Goal: Contribute content: Contribute content

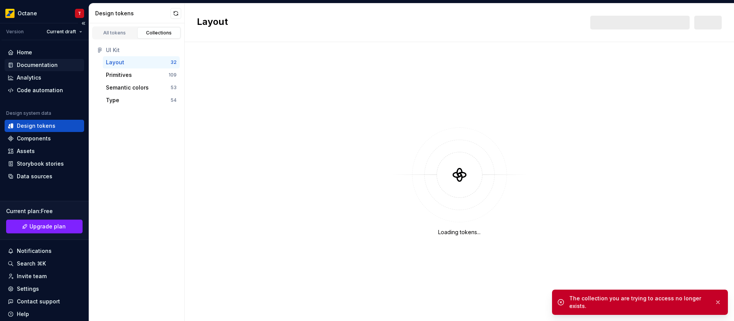
click at [40, 63] on div "Documentation" at bounding box center [37, 65] width 41 height 8
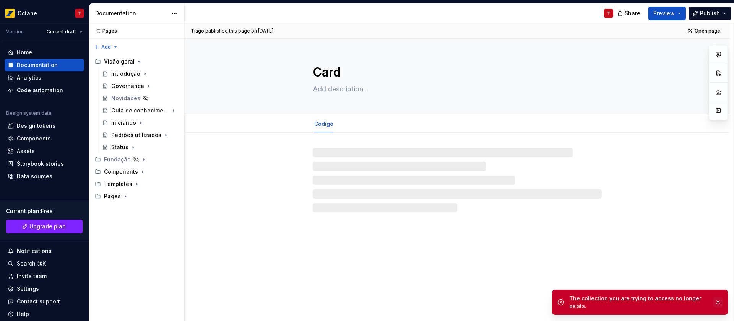
click at [717, 300] on button "button" at bounding box center [718, 302] width 10 height 11
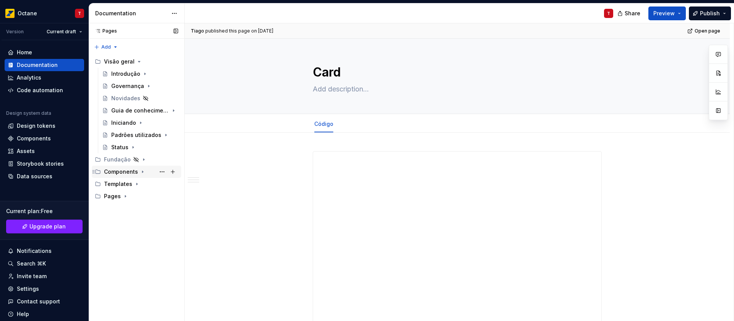
click at [140, 171] on icon "Page tree" at bounding box center [143, 172] width 6 height 6
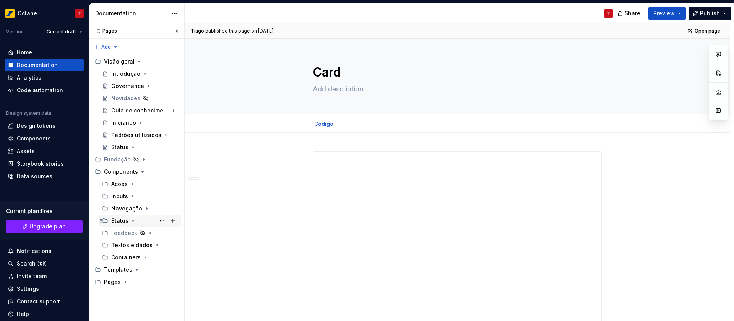
click at [131, 219] on icon "Page tree" at bounding box center [133, 220] width 6 height 6
click at [137, 245] on div "Textos e dados" at bounding box center [129, 245] width 36 height 8
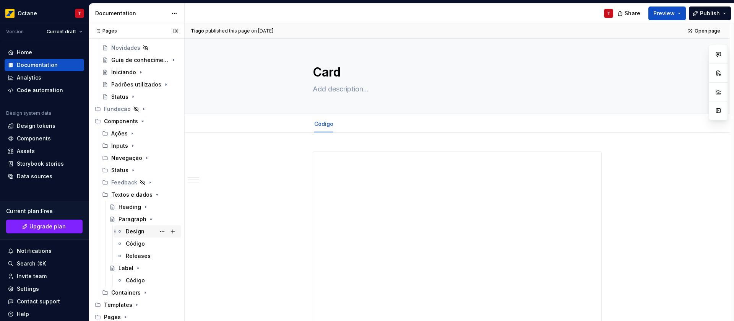
scroll to position [51, 0]
click at [148, 219] on icon "Page tree" at bounding box center [151, 219] width 6 height 6
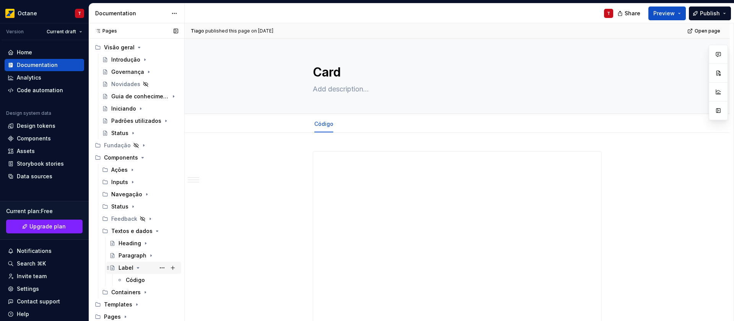
click at [133, 266] on div "Label" at bounding box center [148, 267] width 60 height 11
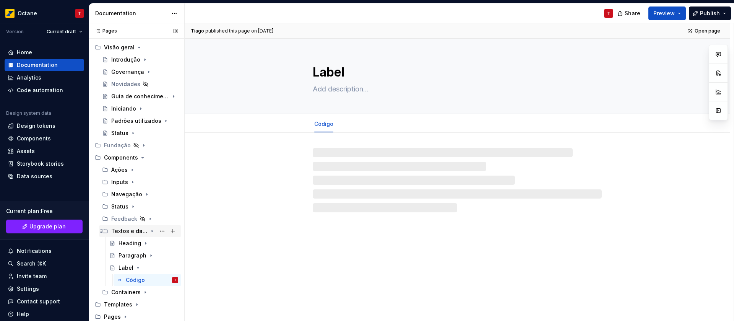
click at [149, 232] on icon "Page tree" at bounding box center [152, 231] width 6 height 6
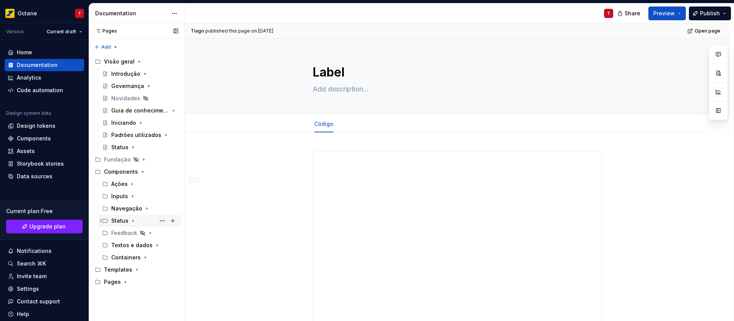
click at [133, 222] on icon "Page tree" at bounding box center [133, 220] width 6 height 6
click at [172, 220] on button "Page tree" at bounding box center [172, 220] width 11 height 11
type textarea "*"
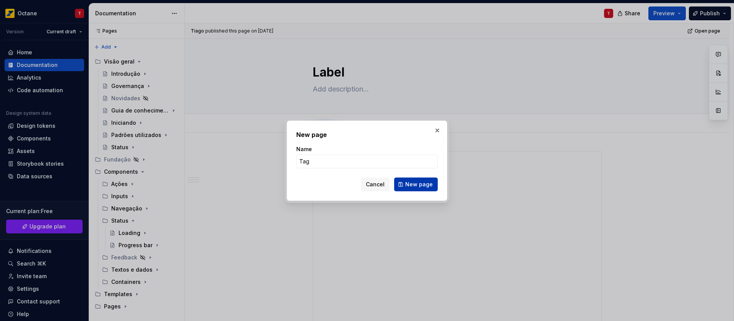
type input "Tag"
click at [427, 188] on button "New page" at bounding box center [416, 184] width 44 height 14
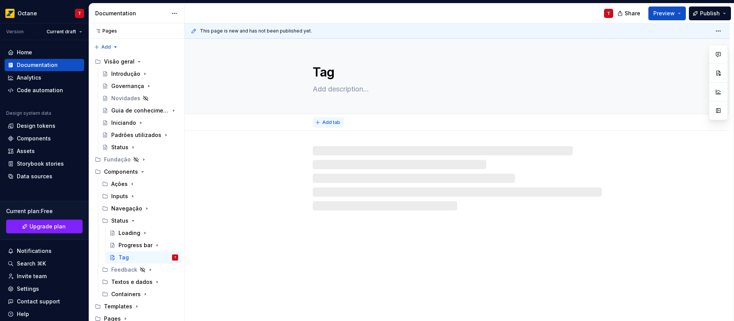
click at [337, 122] on span "Add tab" at bounding box center [331, 122] width 18 height 6
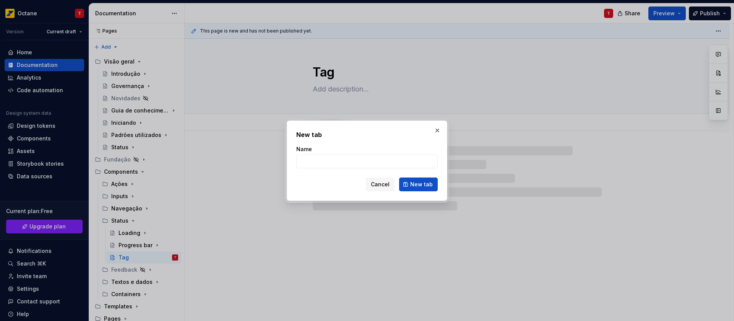
type textarea "*"
type input "Código"
type textarea "*"
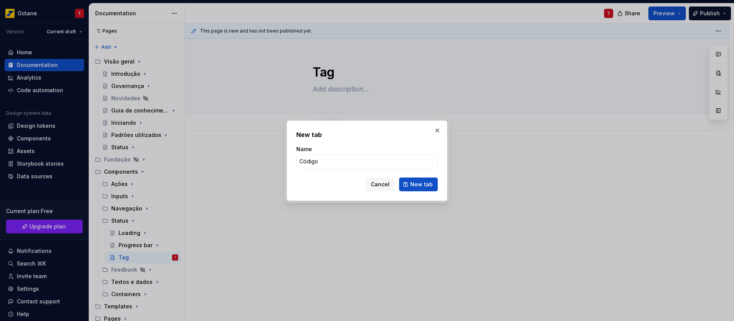
type input "Código"
click at [417, 183] on span "New tab" at bounding box center [421, 184] width 23 height 8
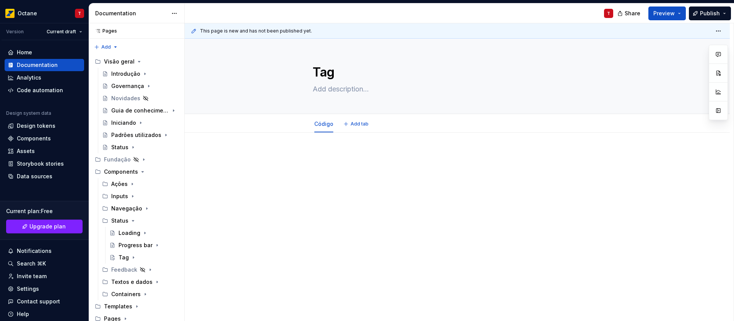
click at [335, 141] on div at bounding box center [457, 209] width 545 height 153
click at [339, 158] on p at bounding box center [457, 155] width 289 height 9
click at [333, 155] on p at bounding box center [457, 155] width 289 height 9
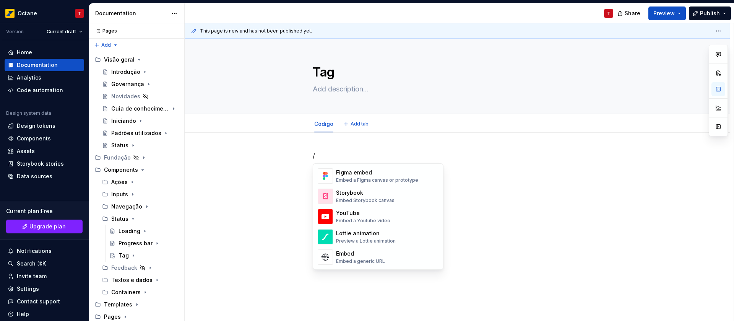
scroll to position [376, 0]
click at [383, 200] on div "Embed Storybook canvas" at bounding box center [365, 200] width 58 height 6
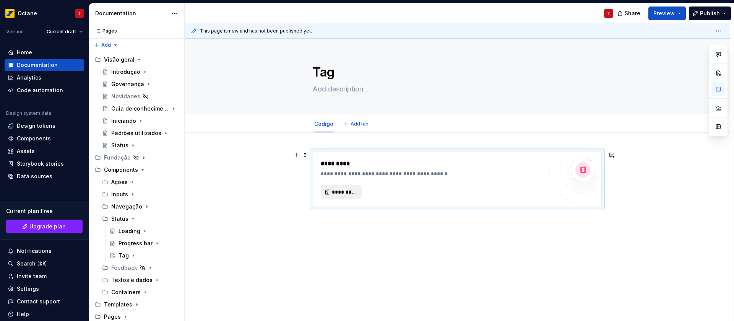
click at [341, 195] on span "*********" at bounding box center [344, 192] width 25 height 8
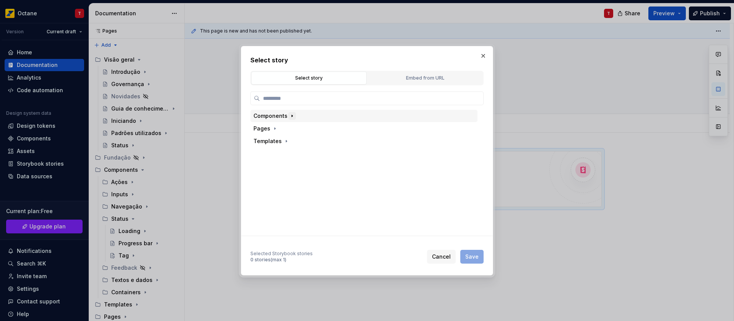
click at [289, 117] on icon "button" at bounding box center [292, 116] width 6 height 6
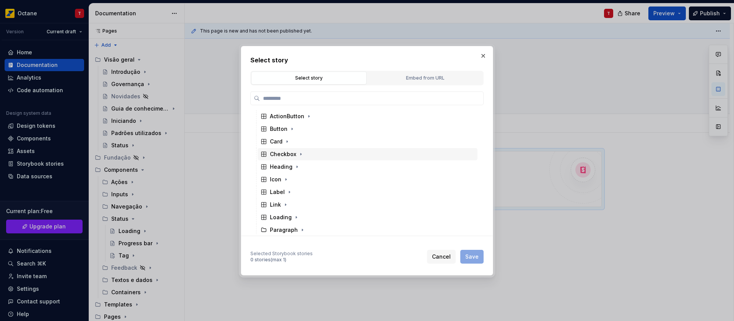
scroll to position [57, 0]
click at [286, 209] on icon "button" at bounding box center [285, 210] width 6 height 6
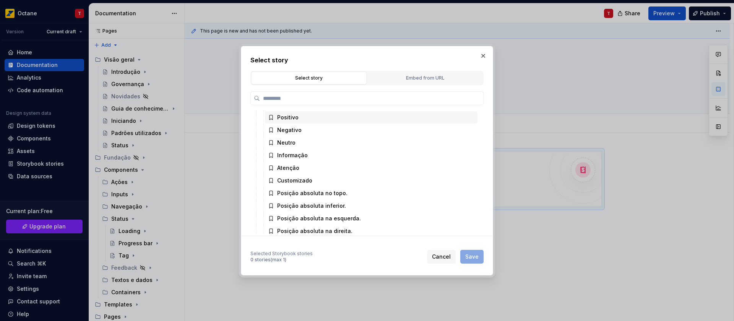
scroll to position [142, 0]
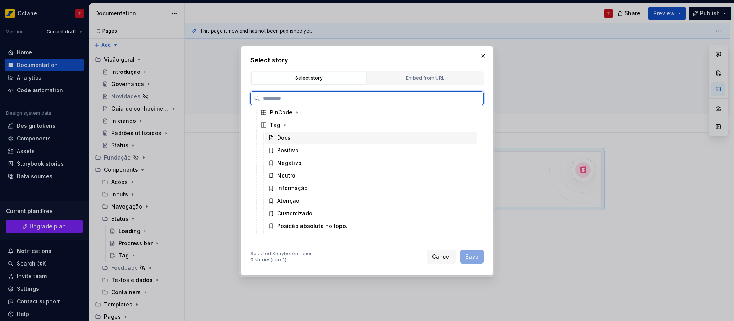
click at [308, 138] on div "Docs" at bounding box center [371, 137] width 213 height 12
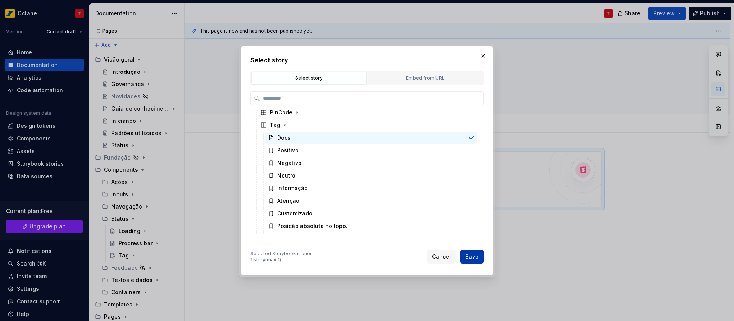
click at [470, 256] on span "Save" at bounding box center [471, 257] width 13 height 8
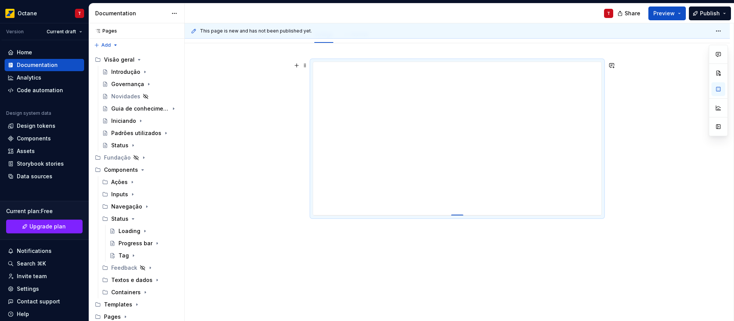
scroll to position [89, 0]
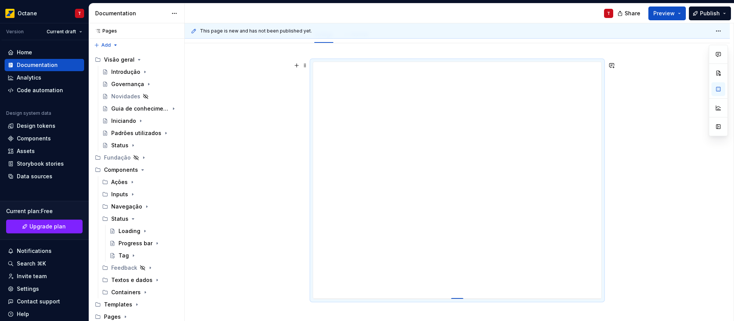
drag, startPoint x: 454, startPoint y: 214, endPoint x: 455, endPoint y: 298, distance: 84.1
click at [455, 298] on div at bounding box center [457, 299] width 12 height 2
drag, startPoint x: 454, startPoint y: 298, endPoint x: 456, endPoint y: 288, distance: 10.2
click at [456, 288] on div at bounding box center [457, 288] width 12 height 2
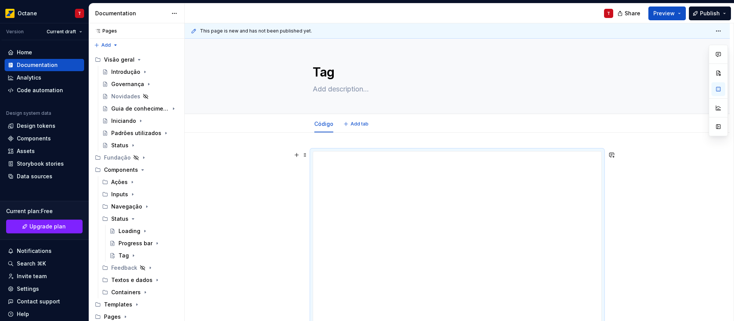
scroll to position [158, 0]
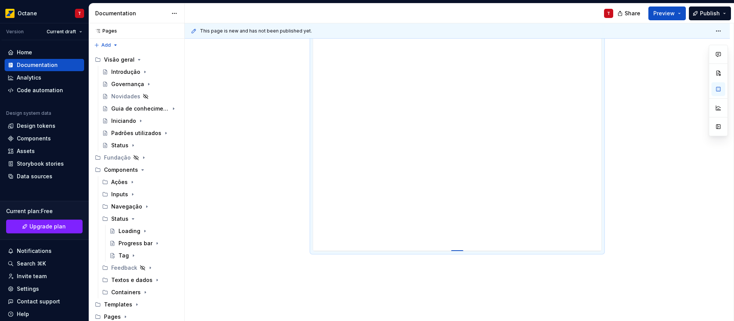
drag, startPoint x: 454, startPoint y: 218, endPoint x: 452, endPoint y: 250, distance: 32.2
click at [452, 250] on div at bounding box center [457, 251] width 12 height 2
click at [123, 206] on div "Navegação" at bounding box center [126, 207] width 31 height 8
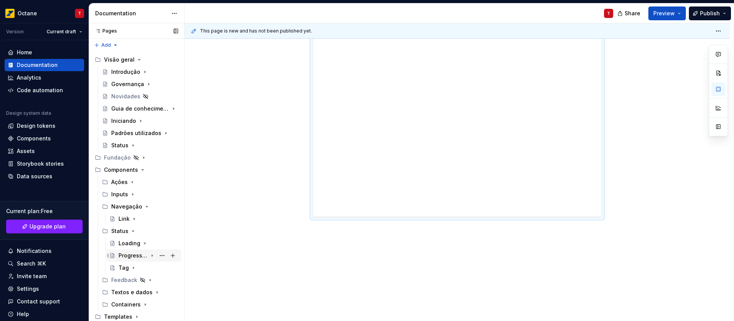
click at [130, 254] on div "Progress bar" at bounding box center [132, 255] width 29 height 8
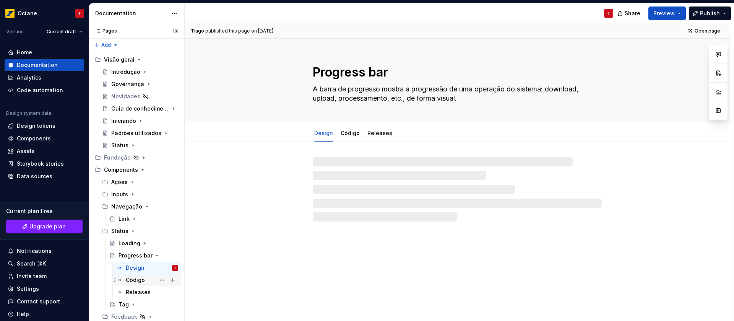
click at [133, 279] on div "Código" at bounding box center [135, 280] width 19 height 8
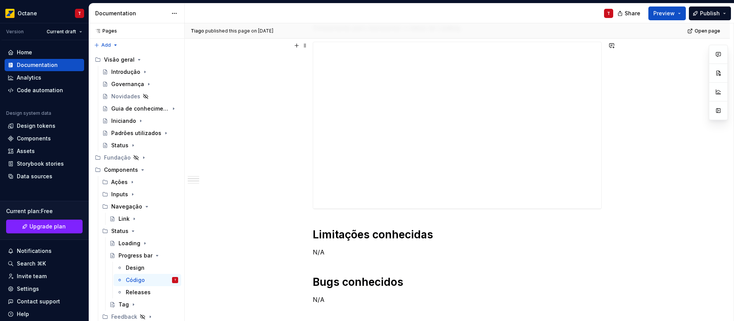
scroll to position [320, 0]
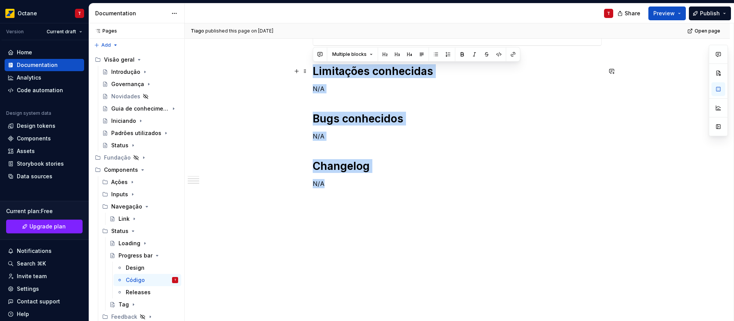
drag, startPoint x: 321, startPoint y: 144, endPoint x: 310, endPoint y: 72, distance: 73.0
click at [310, 72] on div "Loading Componente para representar o status de Loading. Limitações conhecidas …" at bounding box center [457, 71] width 545 height 499
click at [131, 292] on div "Releases" at bounding box center [138, 292] width 25 height 8
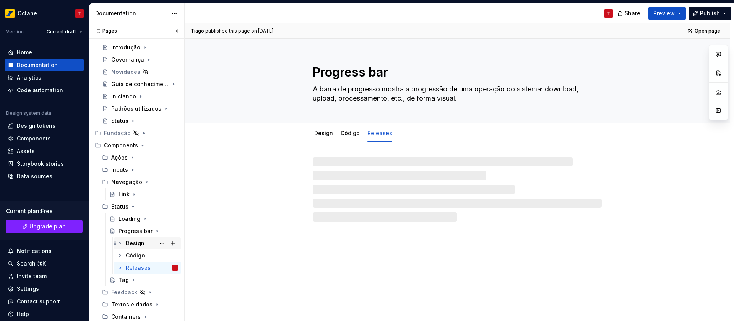
scroll to position [51, 0]
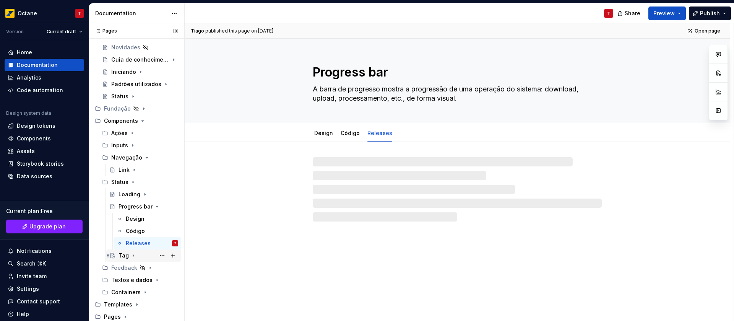
click at [133, 255] on icon "Page tree" at bounding box center [133, 255] width 6 height 6
click at [134, 269] on div "Código" at bounding box center [135, 268] width 19 height 8
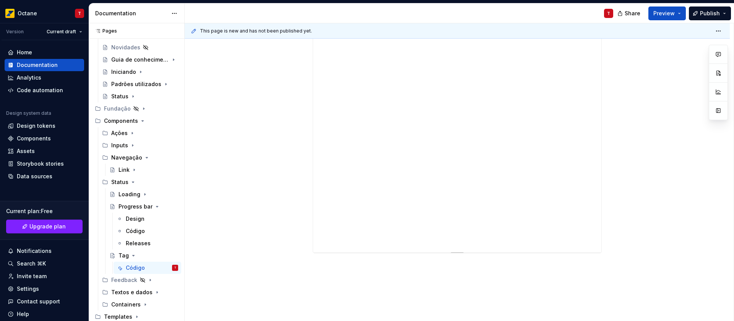
scroll to position [194, 0]
click at [350, 234] on div at bounding box center [457, 130] width 545 height 382
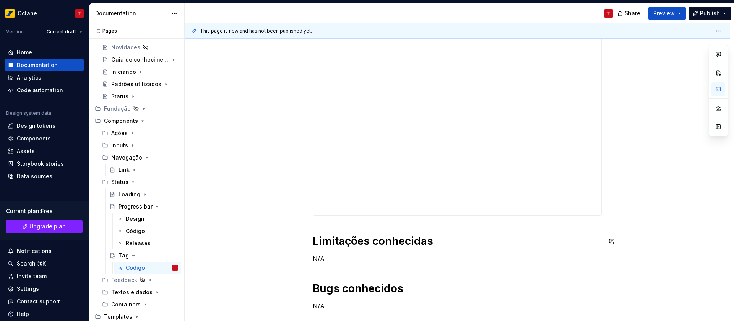
click at [319, 232] on div "Limitações conhecidas N/A Bugs conhecidos N/A Changelog N/A" at bounding box center [457, 157] width 289 height 401
click at [322, 225] on div "Limitações conhecidas N/A Bugs conhecidos N/A Changelog N/A" at bounding box center [457, 157] width 289 height 401
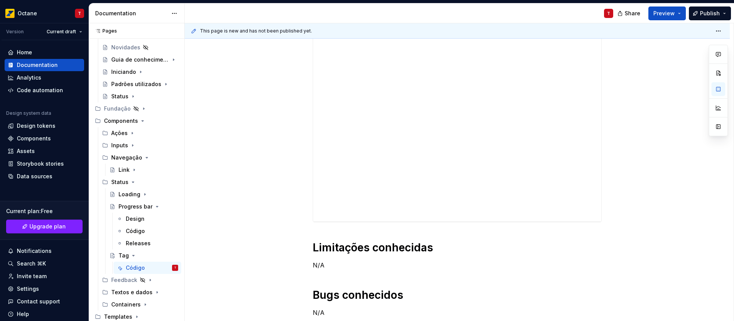
scroll to position [0, 0]
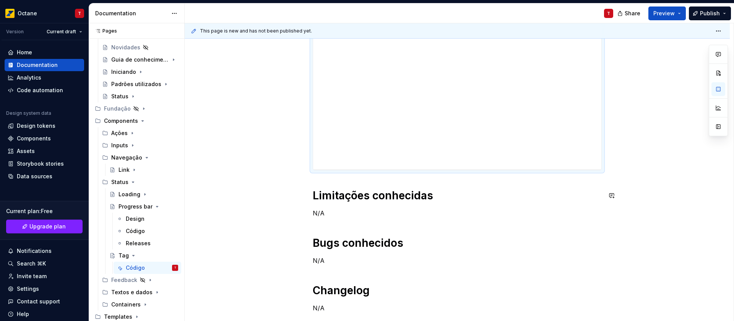
scroll to position [81, 0]
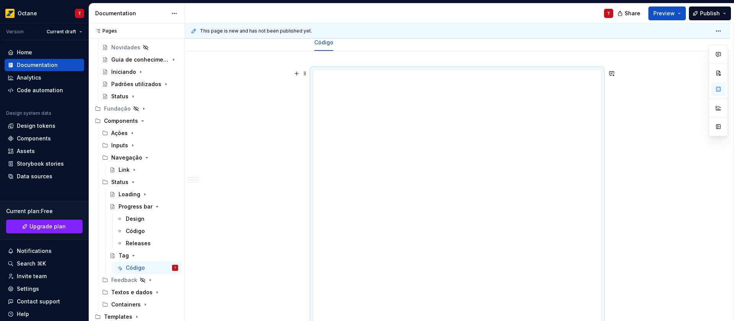
click at [665, 182] on div "This page is new and has not been published yet. Tag Edit header Código Limitaç…" at bounding box center [459, 172] width 549 height 298
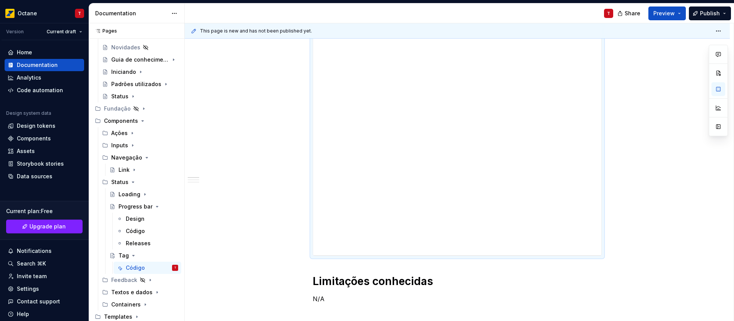
click at [683, 141] on div "Limitações conhecidas N/A Bugs conhecidos N/A Changelog N/A" at bounding box center [457, 241] width 545 height 524
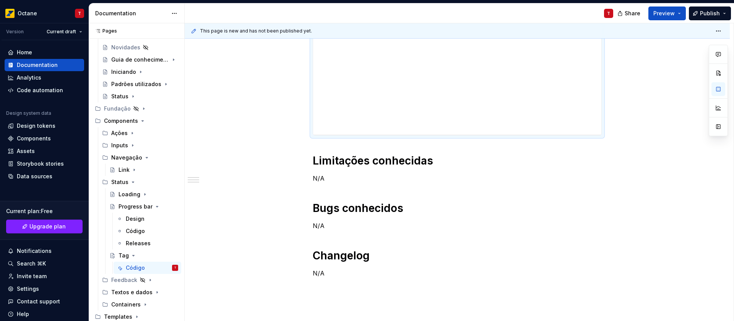
scroll to position [127, 0]
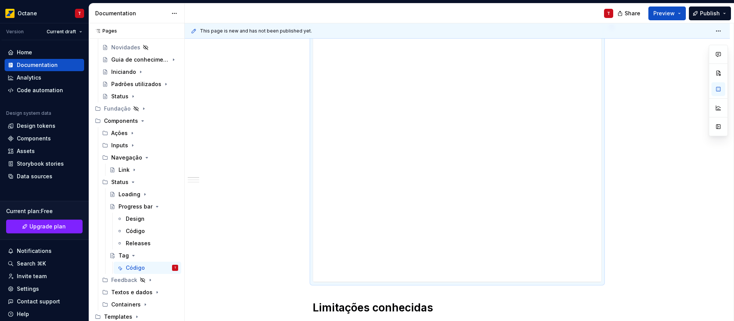
click at [652, 121] on div "Limitações conhecidas N/A Bugs conhecidos N/A Changelog N/A" at bounding box center [457, 267] width 545 height 524
click at [672, 11] on span "Preview" at bounding box center [663, 14] width 21 height 8
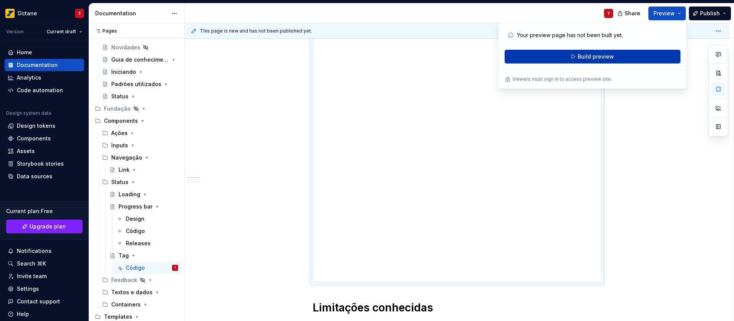
click at [611, 58] on span "Build preview" at bounding box center [596, 57] width 36 height 8
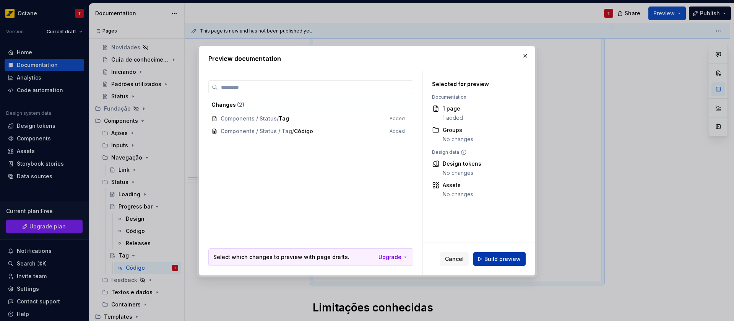
click at [500, 260] on span "Build preview" at bounding box center [502, 259] width 36 height 8
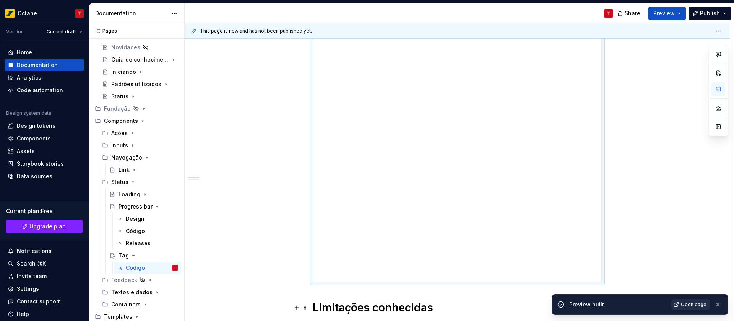
click at [686, 304] on span "Open page" at bounding box center [694, 304] width 26 height 6
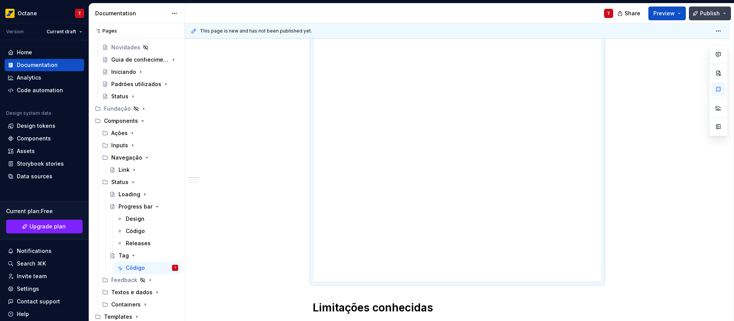
click at [714, 16] on span "Publish" at bounding box center [710, 14] width 20 height 8
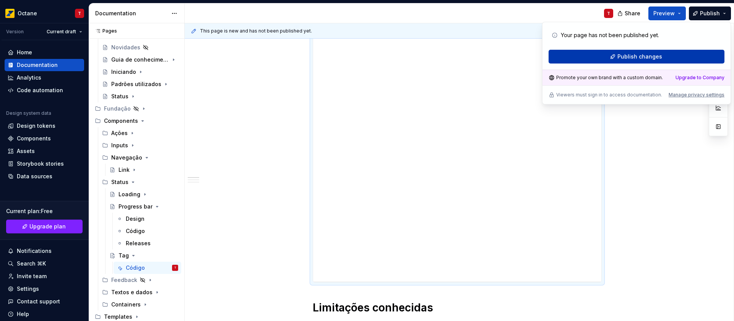
click at [651, 58] on span "Publish changes" at bounding box center [639, 57] width 45 height 8
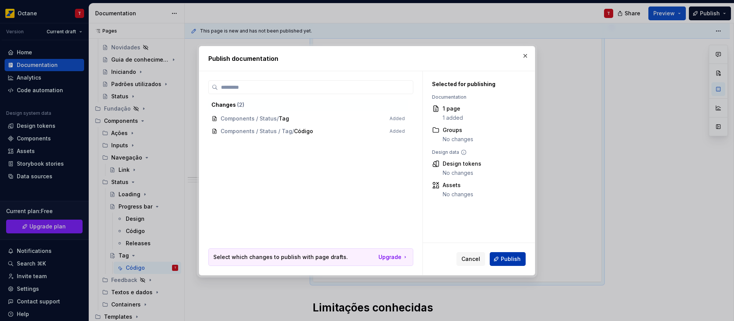
click at [507, 261] on span "Publish" at bounding box center [511, 259] width 20 height 8
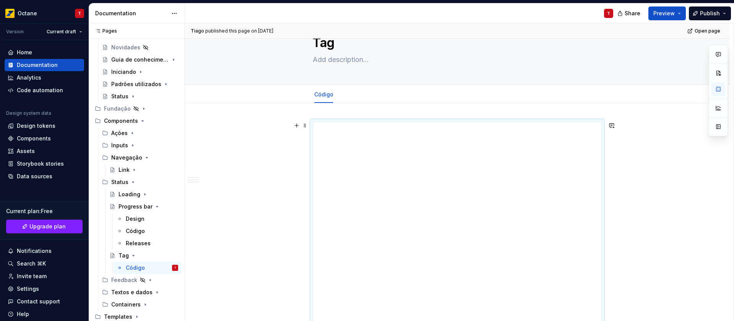
scroll to position [25, 0]
type textarea "*"
